Goal: Task Accomplishment & Management: Complete application form

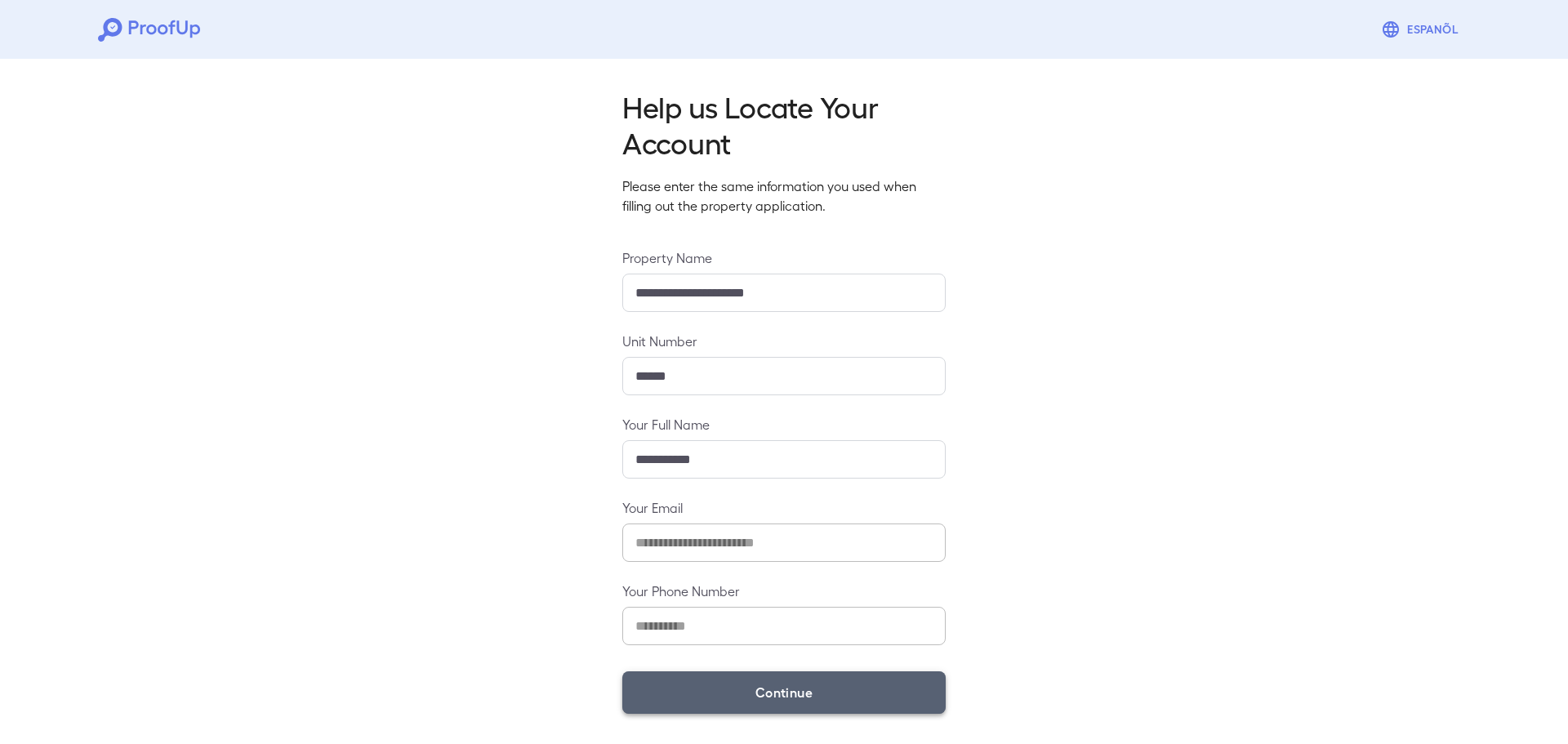
click at [723, 702] on button "Continue" at bounding box center [784, 693] width 324 height 43
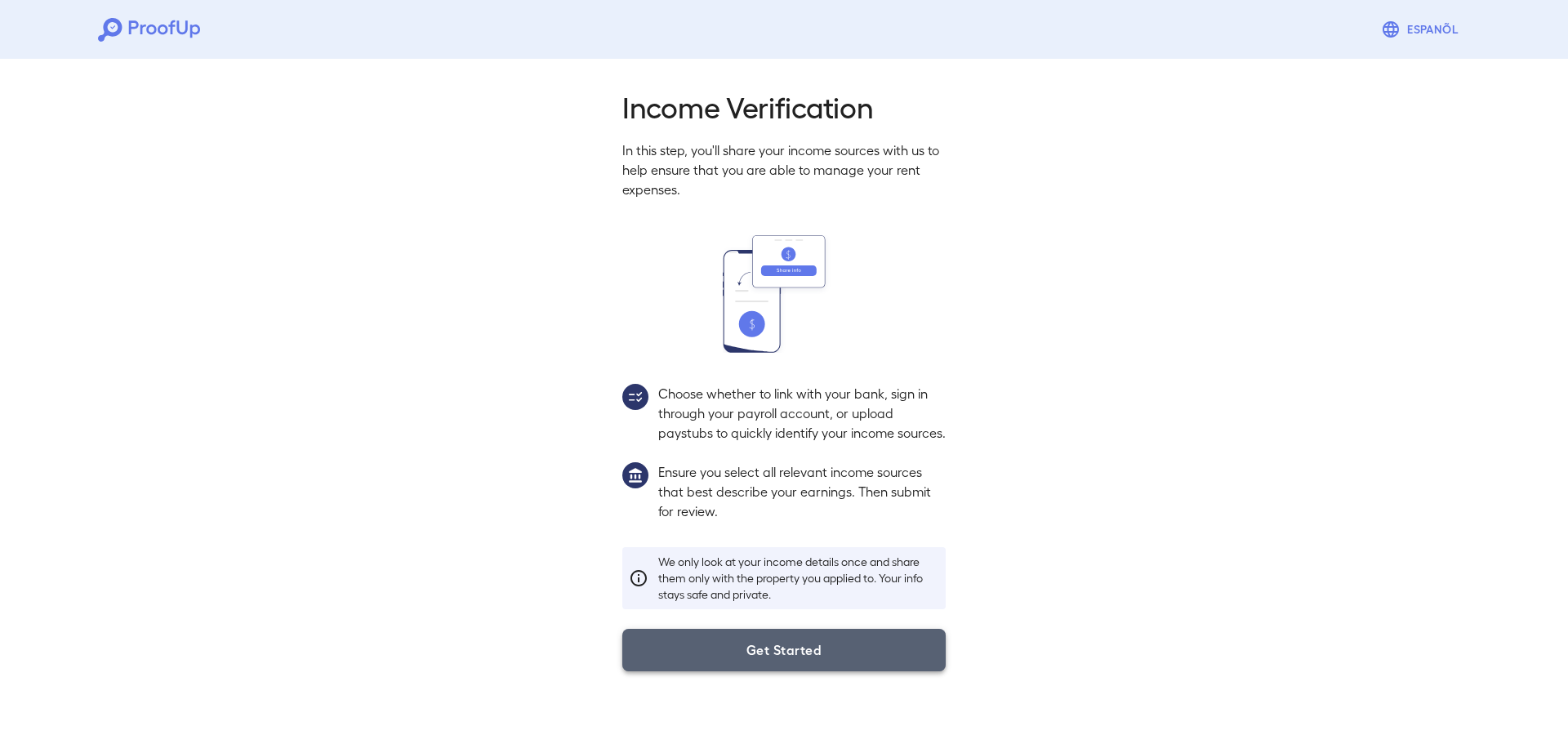
click at [733, 672] on button "Get Started" at bounding box center [784, 651] width 324 height 43
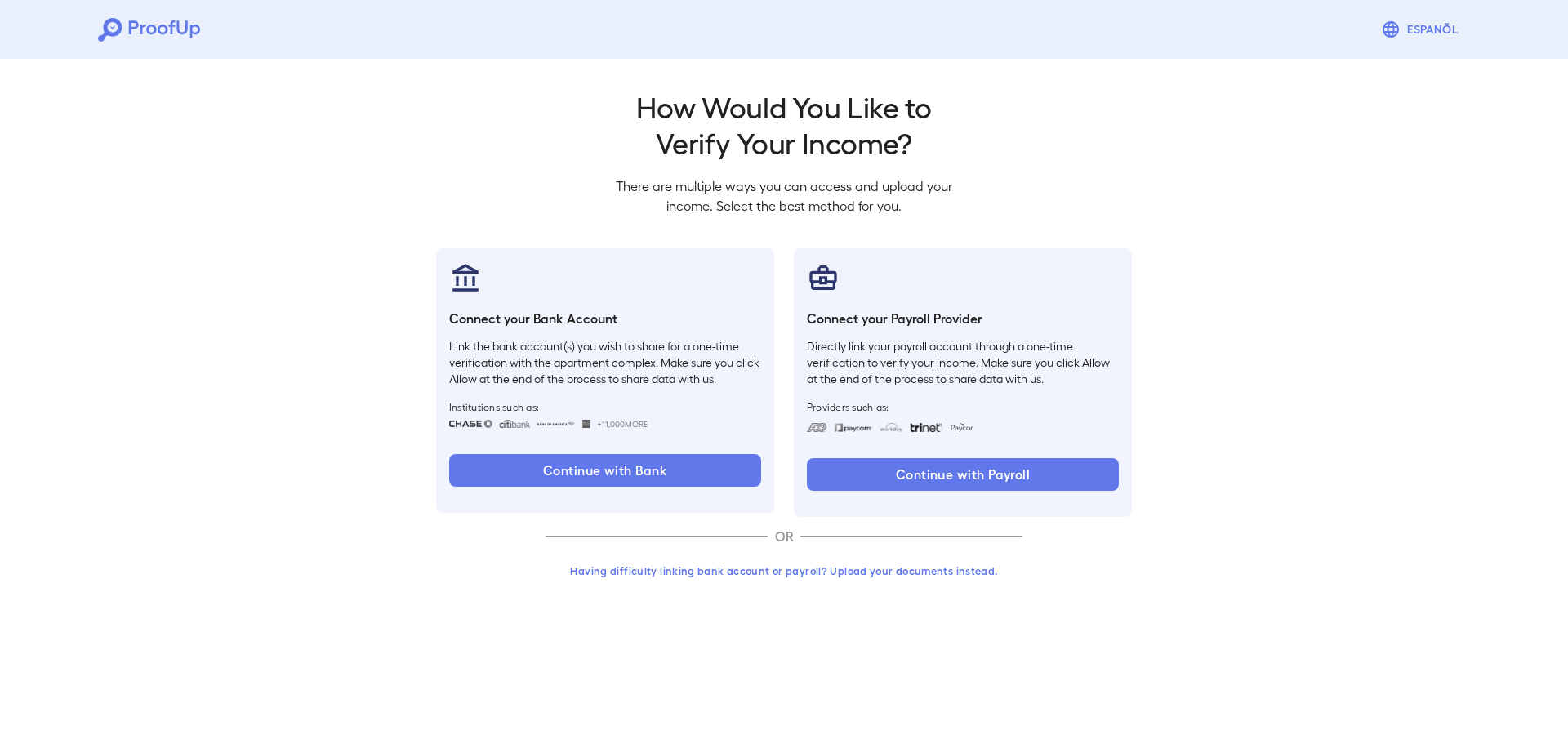
click at [834, 582] on button "Having difficulty linking bank account or payroll? Upload your documents instea…" at bounding box center [784, 571] width 477 height 30
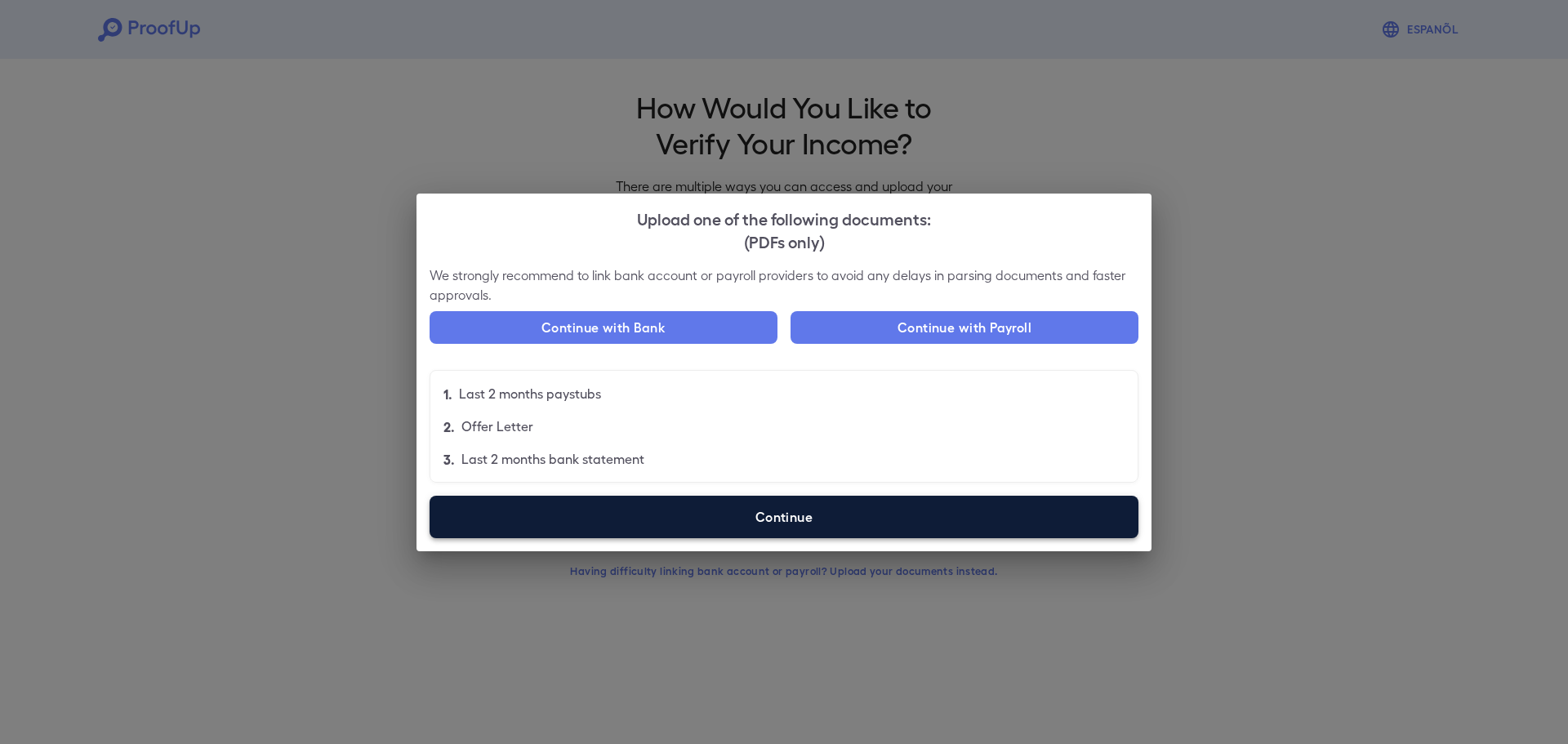
click at [685, 526] on label "Continue" at bounding box center [784, 518] width 709 height 43
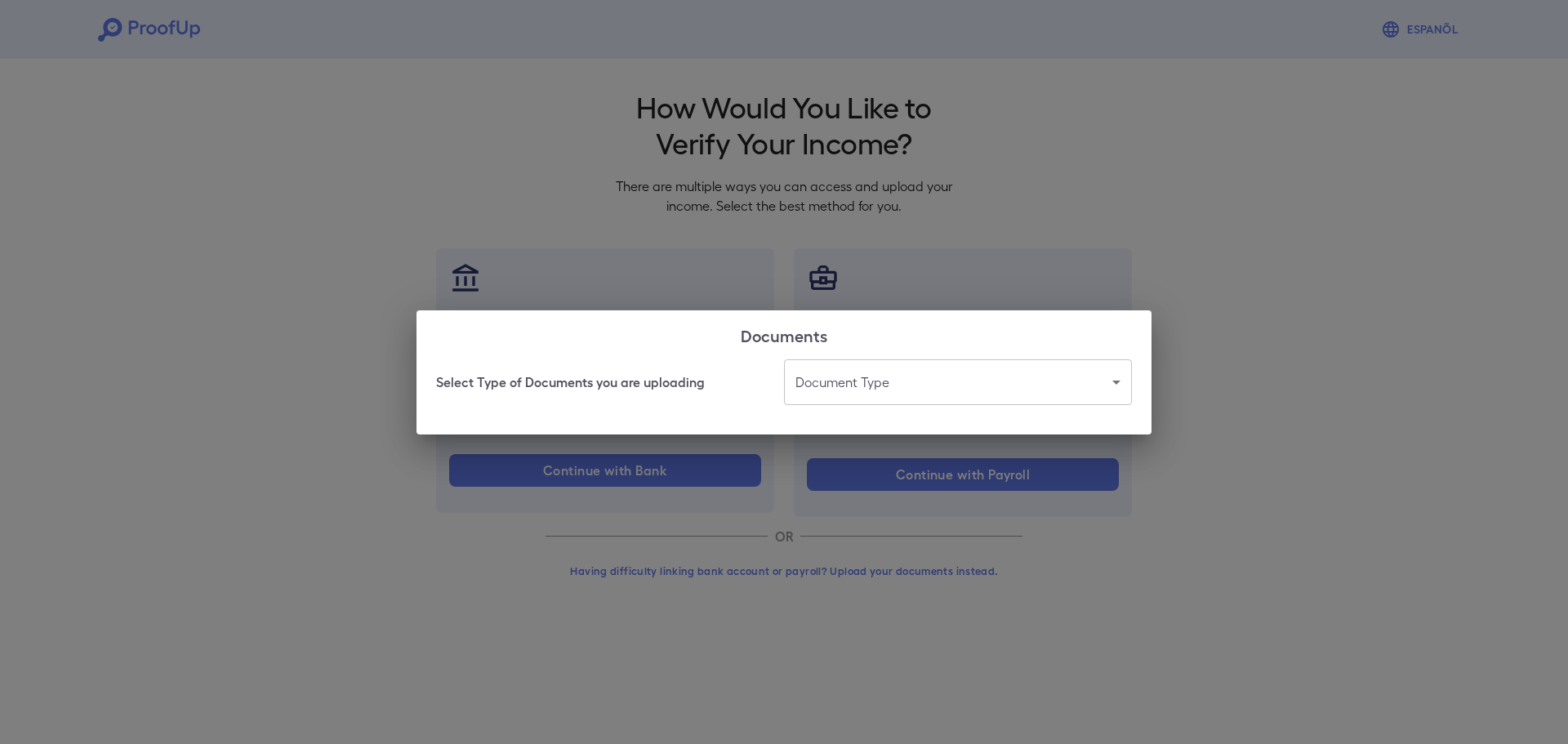
click at [953, 398] on body "Espanõl Go back How Would You Like to Verify Your Income? There are multiple wa…" at bounding box center [784, 312] width 1568 height 624
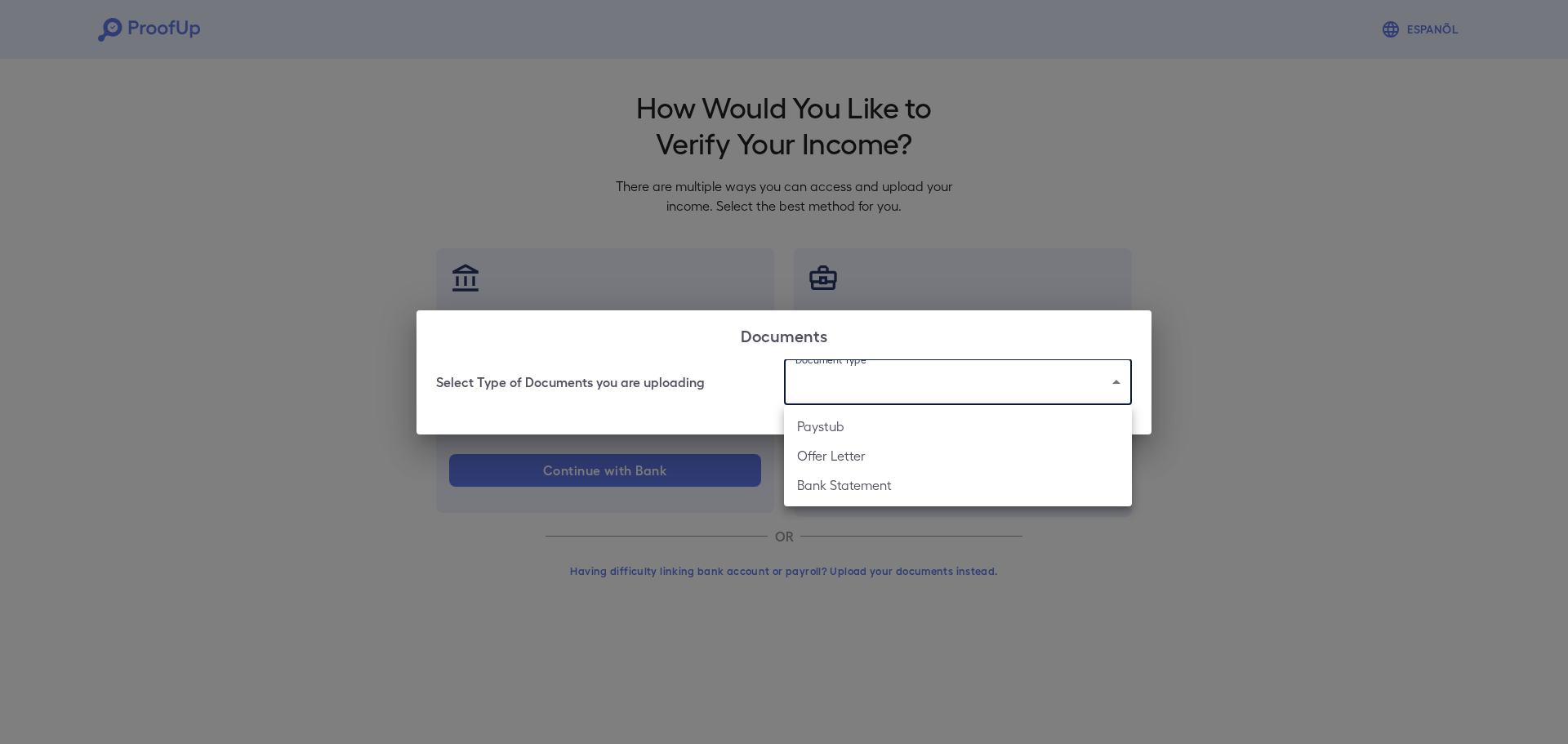
click at [901, 502] on ul "Paystub Offer Letter Bank Statement" at bounding box center [957, 455] width 348 height 101
click at [913, 490] on li "Bank Statement" at bounding box center [957, 485] width 348 height 30
type input "**********"
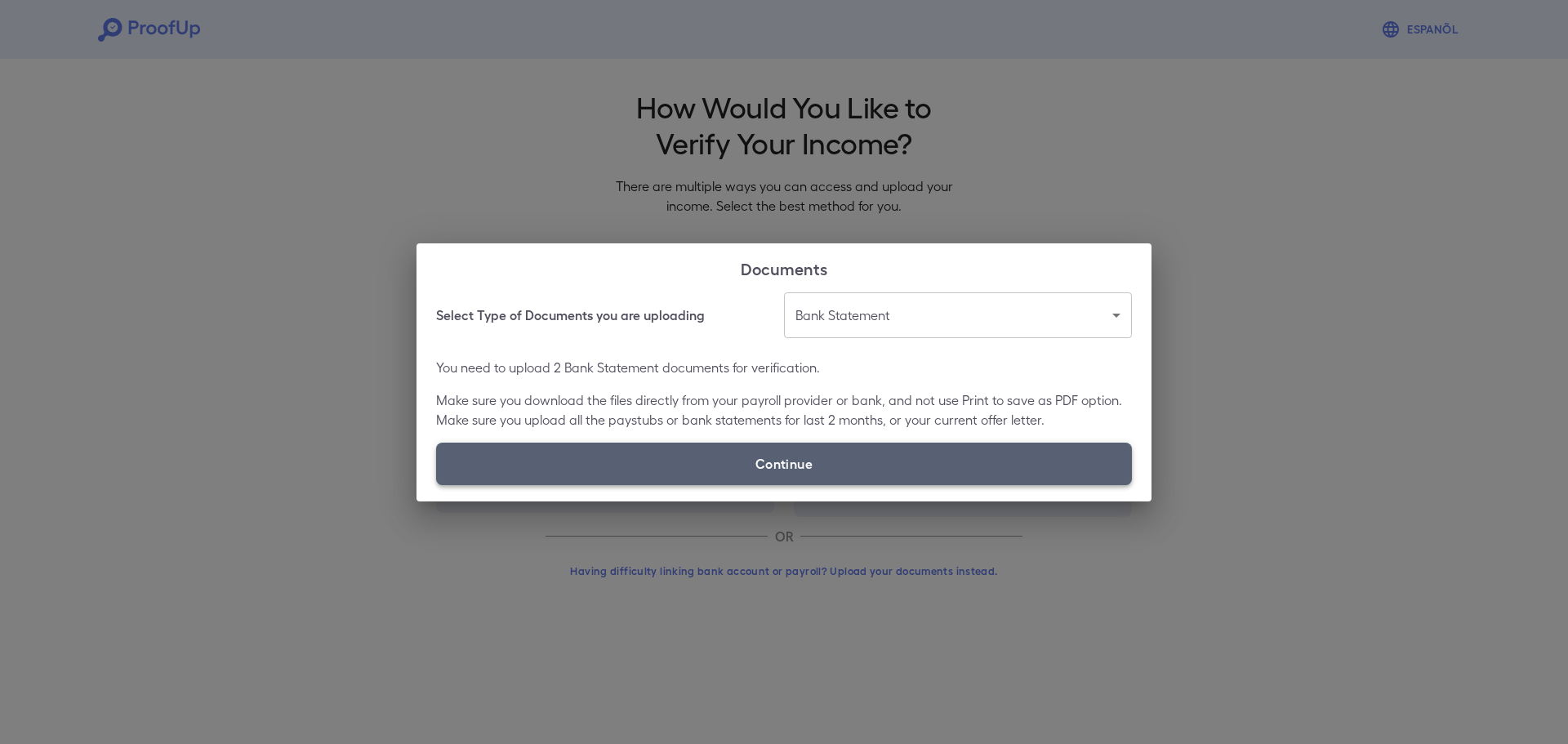
click at [822, 461] on label "Continue" at bounding box center [784, 464] width 695 height 43
click at [437, 485] on input "Continue" at bounding box center [436, 485] width 1 height 1
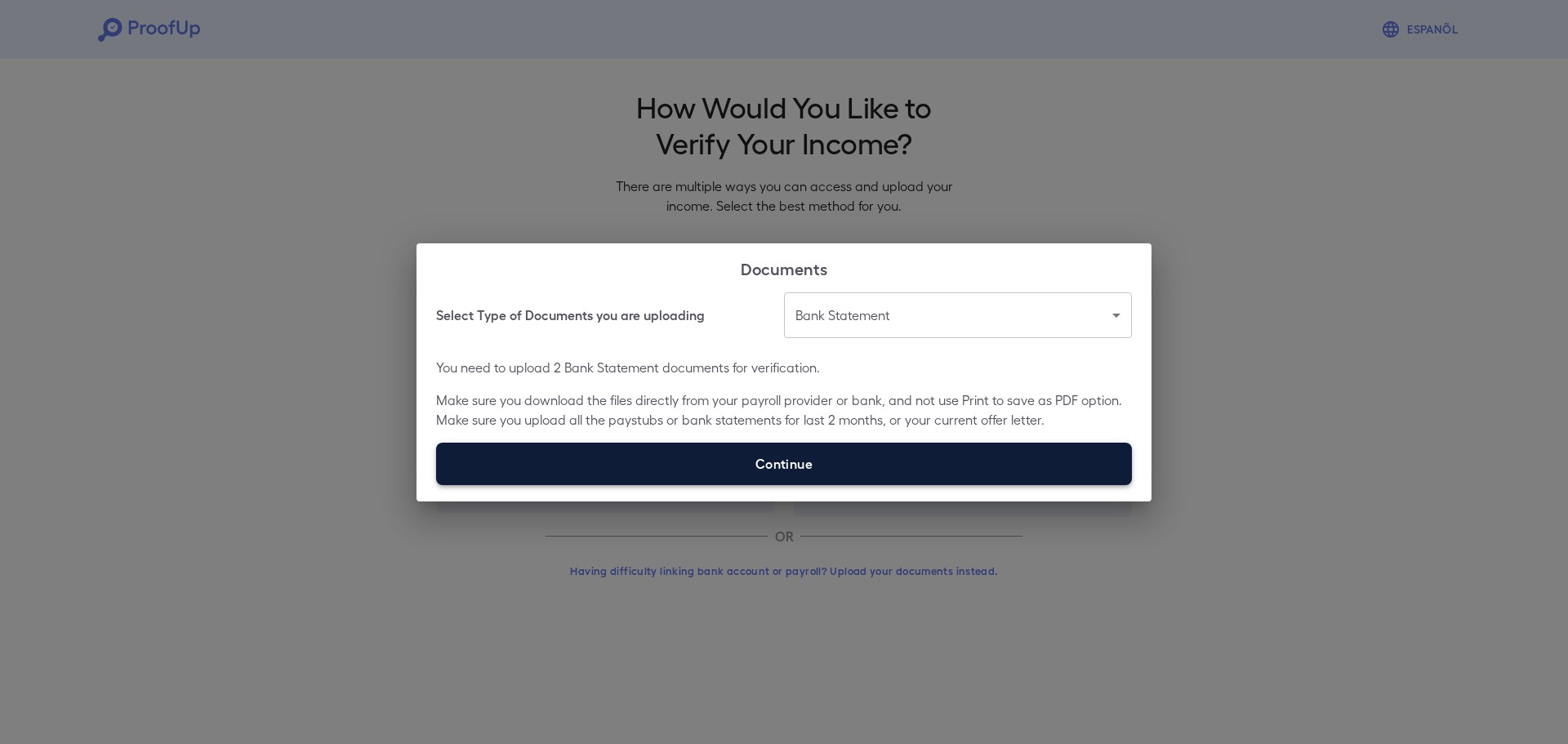
click at [789, 456] on label "Continue" at bounding box center [784, 464] width 695 height 43
click at [437, 485] on input "Continue" at bounding box center [436, 485] width 1 height 1
type input "**********"
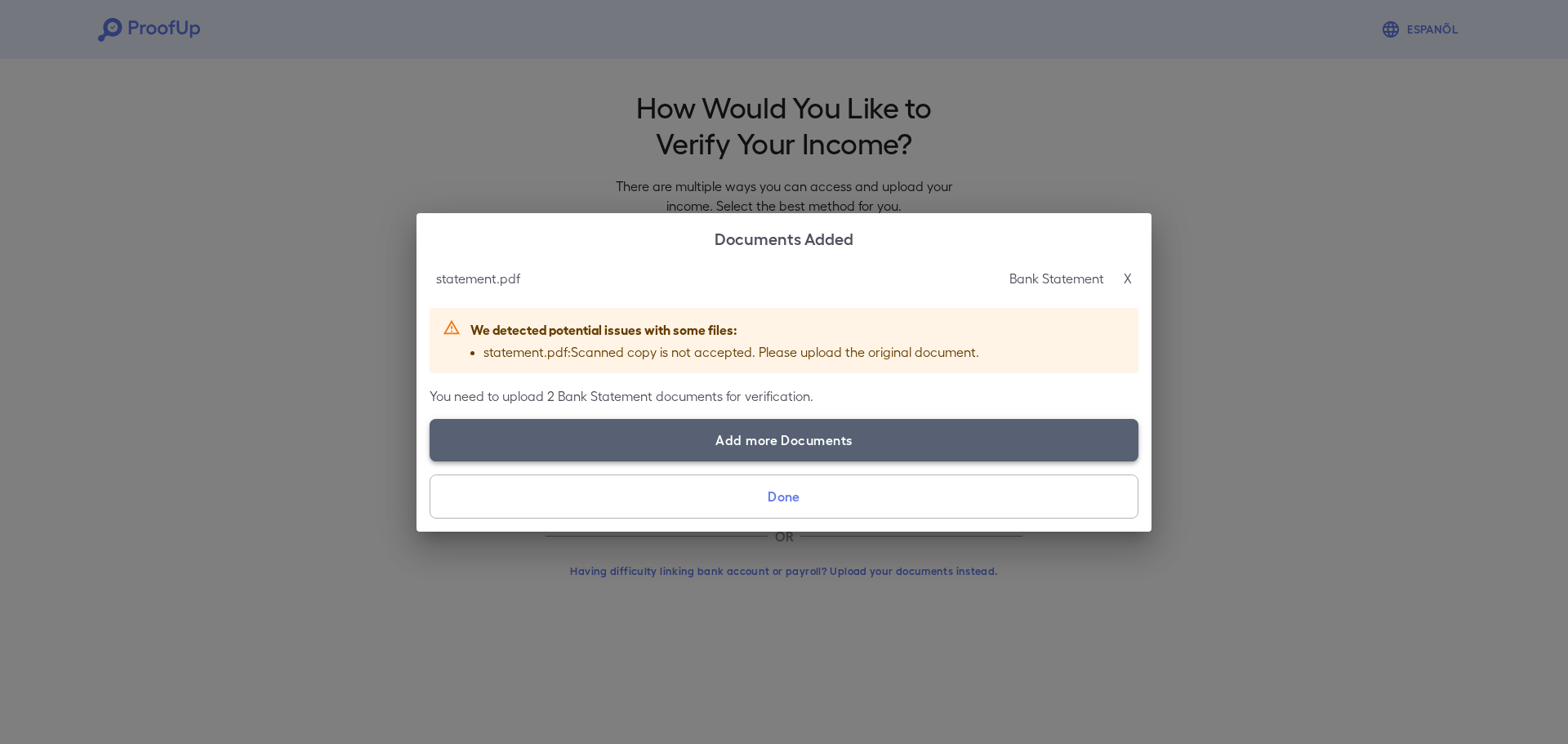
click at [774, 441] on label "Add more Documents" at bounding box center [784, 441] width 709 height 43
click at [430, 461] on input "Add more Documents" at bounding box center [430, 461] width 1 height 1
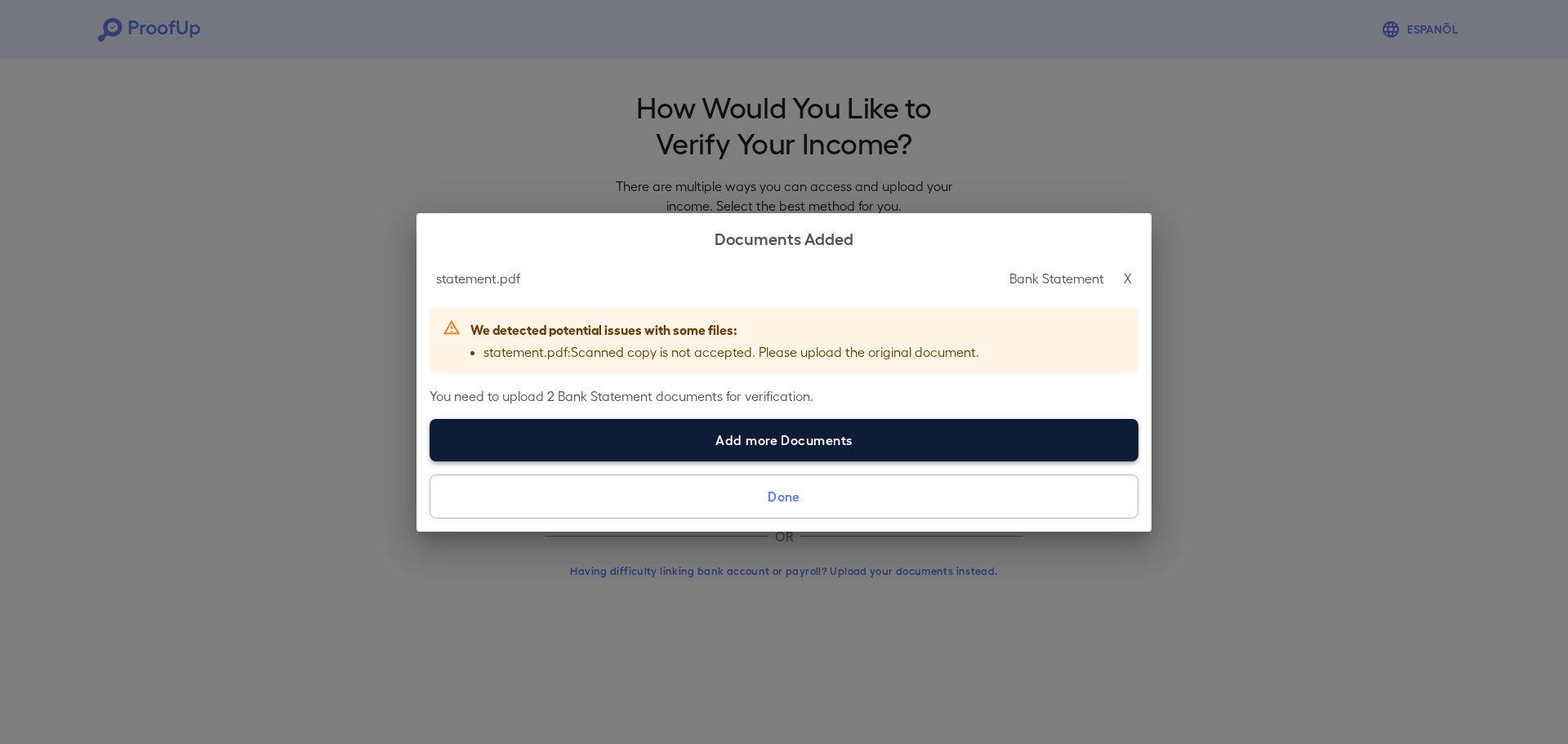
click at [617, 456] on label "Add more Documents" at bounding box center [784, 441] width 709 height 43
click at [430, 461] on input "Add more Documents" at bounding box center [430, 461] width 1 height 1
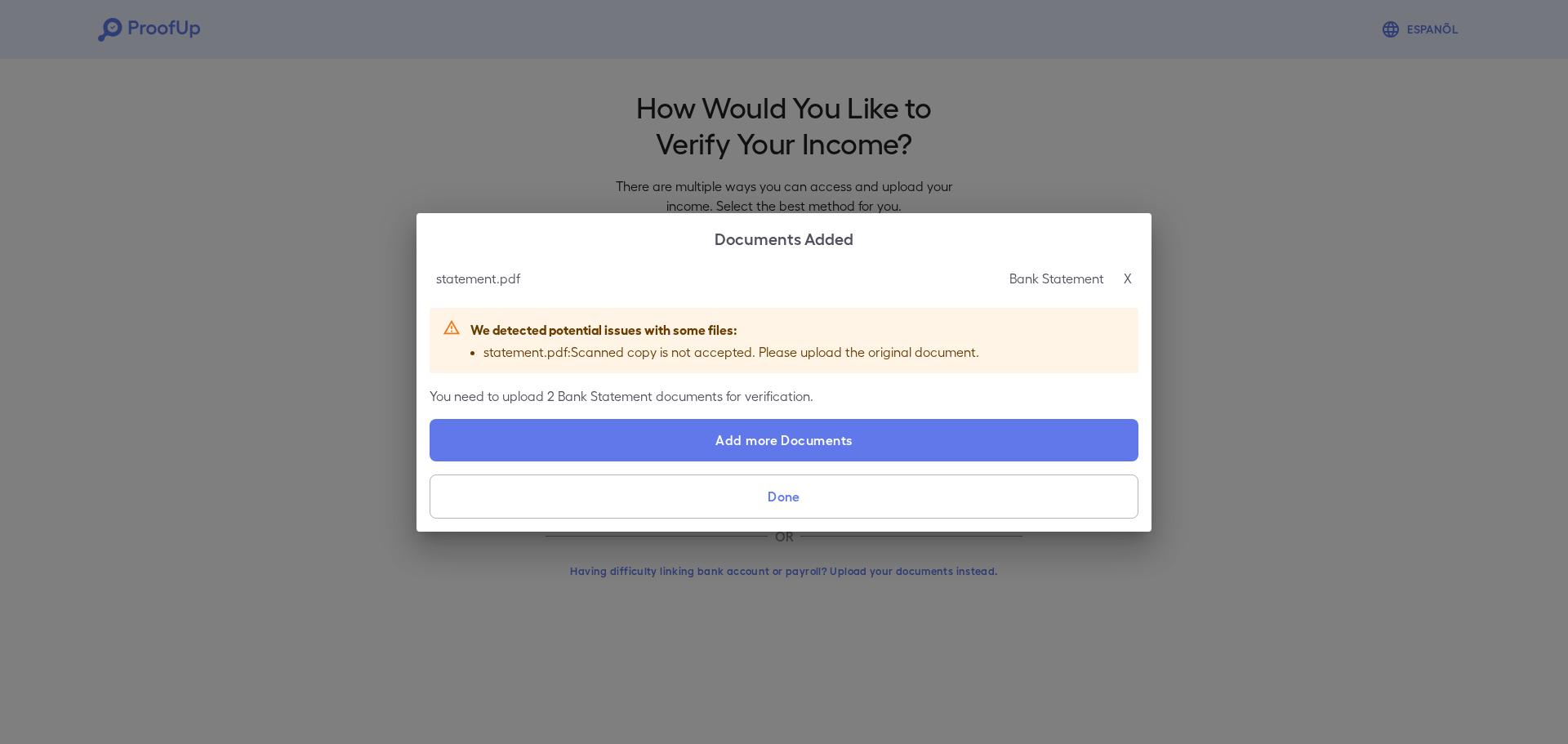
click at [755, 461] on div "statement.pdf Bank Statement X We detected potential issues with some files: st…" at bounding box center [784, 397] width 735 height 270
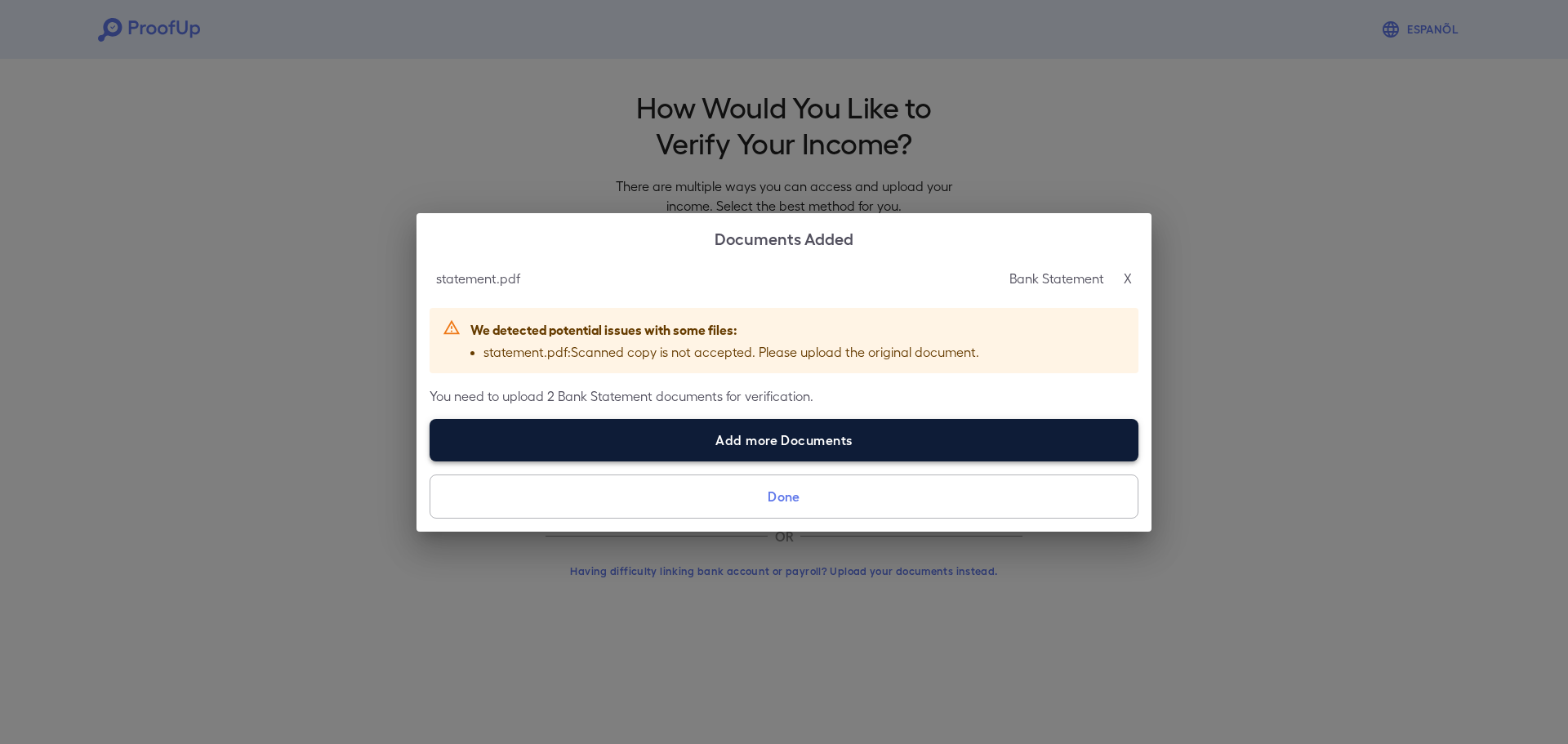
click at [755, 453] on label "Add more Documents" at bounding box center [784, 441] width 709 height 43
click at [430, 461] on input "Add more Documents" at bounding box center [430, 461] width 1 height 1
type input "**********"
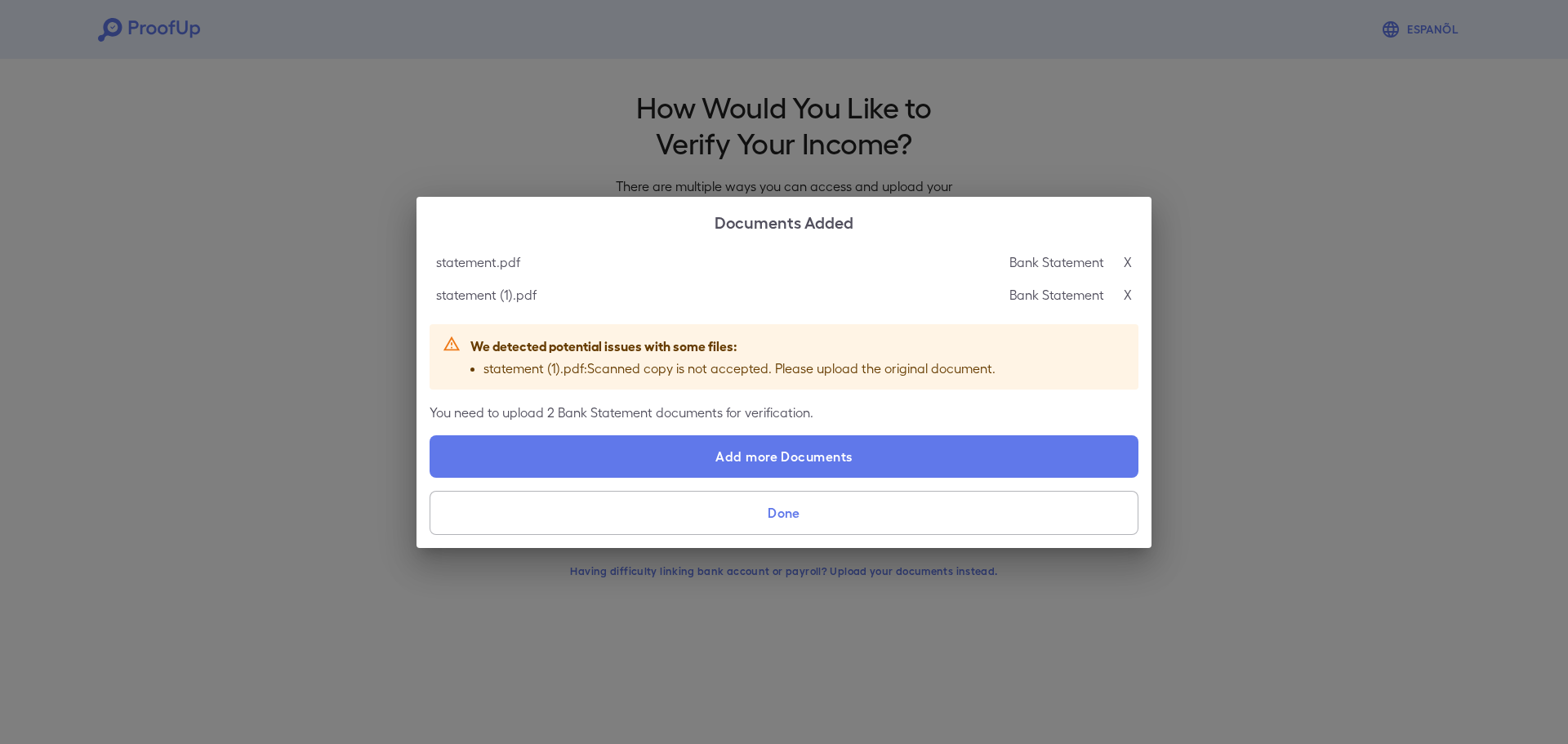
click at [742, 505] on button "Done" at bounding box center [784, 512] width 709 height 44
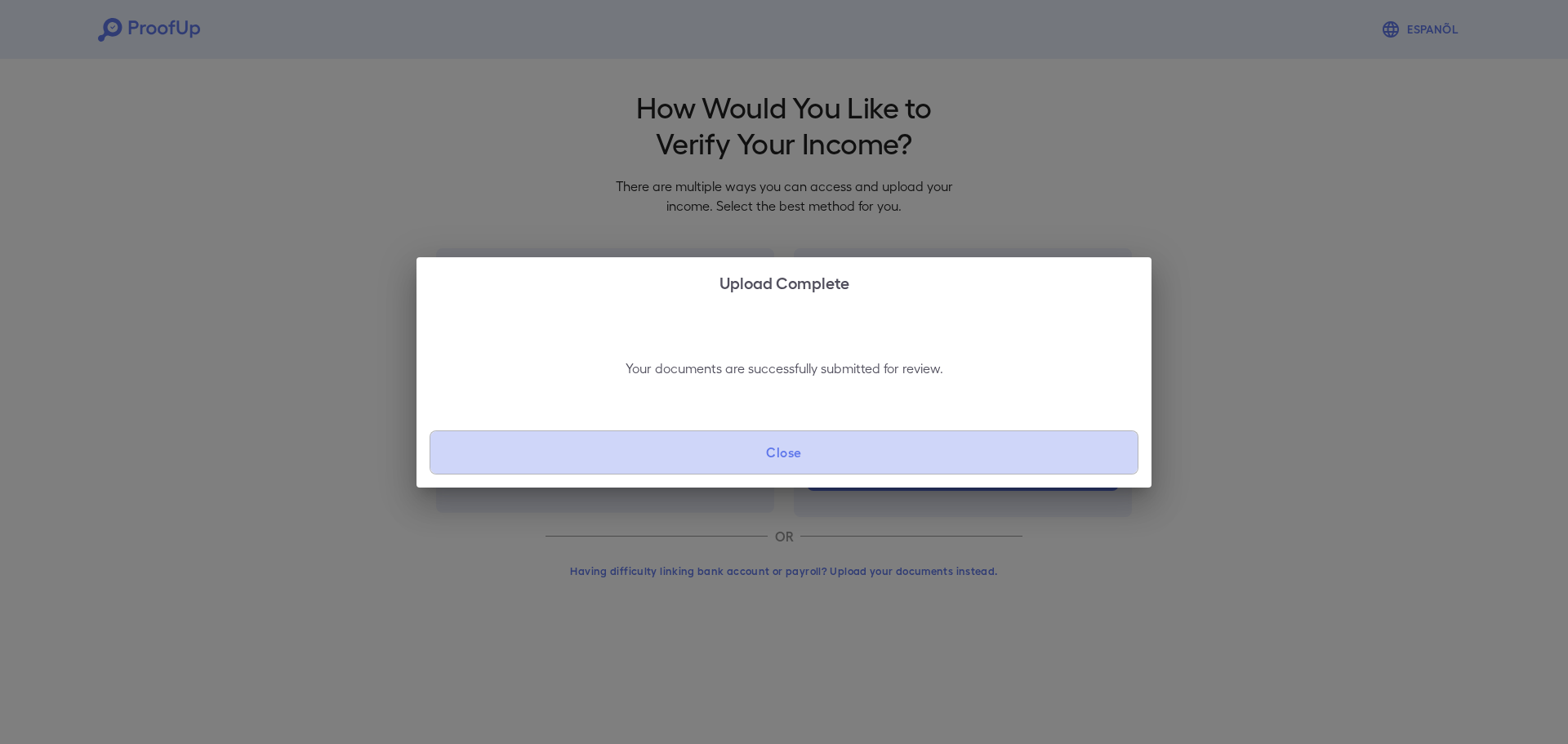
click at [750, 449] on button "Close" at bounding box center [784, 452] width 709 height 44
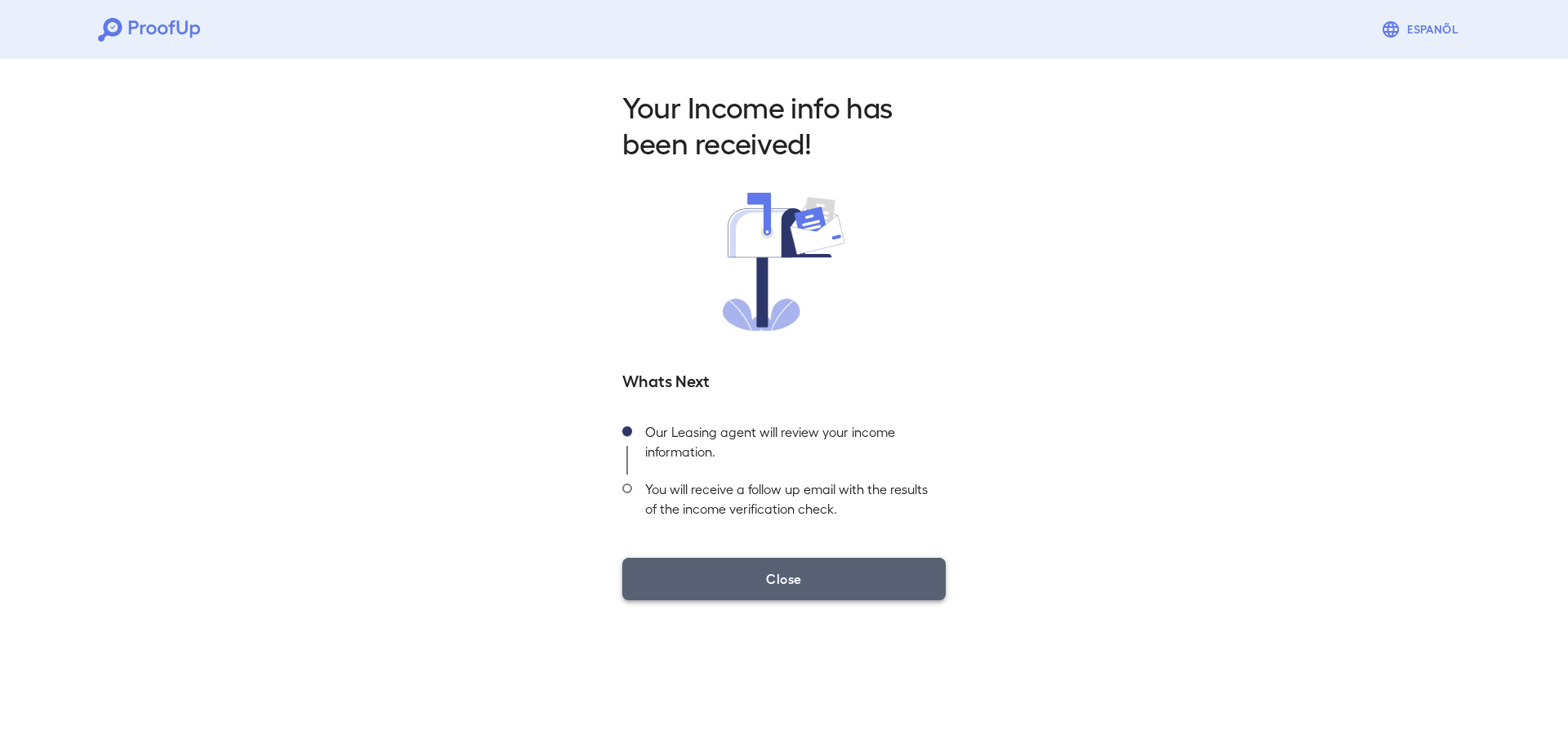
click at [816, 579] on button "Close" at bounding box center [784, 579] width 324 height 43
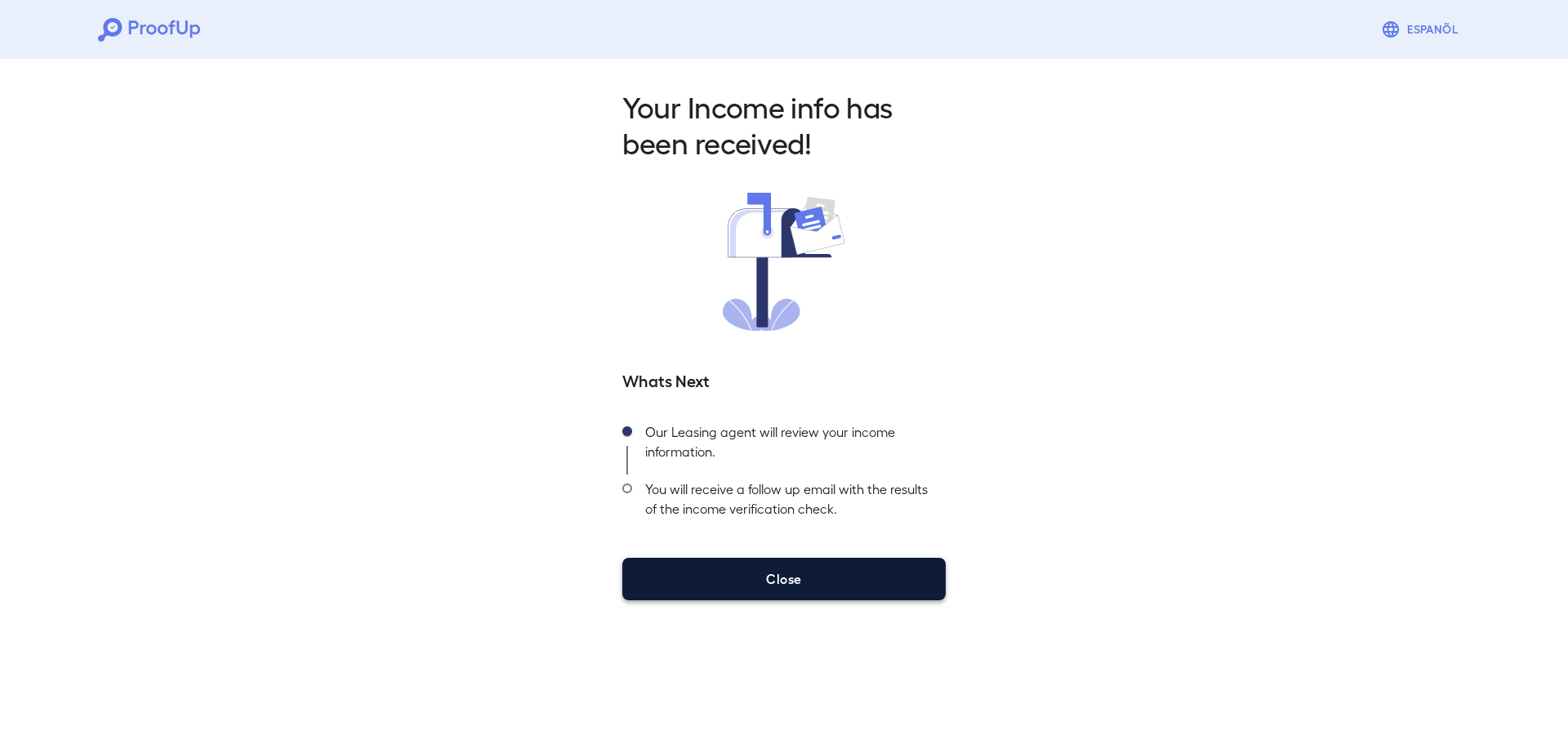
click at [830, 567] on button "Close" at bounding box center [784, 579] width 324 height 43
